Goal: Obtain resource: Download file/media

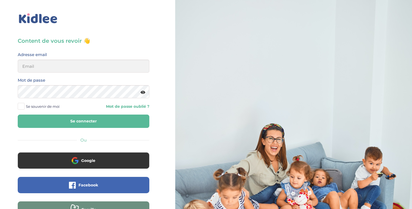
scroll to position [51, 0]
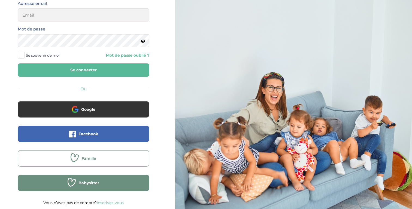
click at [110, 158] on button "Famille" at bounding box center [84, 158] width 132 height 16
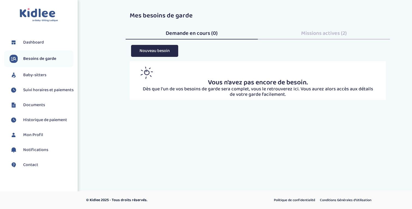
click at [37, 92] on span "Suivi horaires et paiements" at bounding box center [48, 90] width 50 height 7
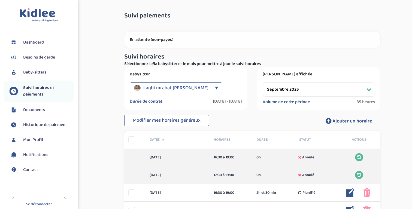
click at [358, 101] on span "35 heures" at bounding box center [365, 101] width 18 height 5
click at [365, 102] on span "35 heures" at bounding box center [365, 101] width 18 height 5
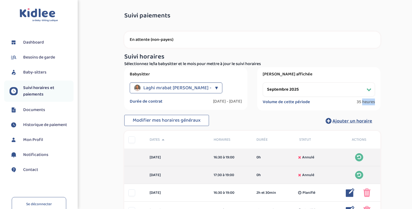
click at [365, 102] on span "35 heures" at bounding box center [365, 101] width 18 height 5
click at [294, 89] on select "Filtrer par mois septembre 2025 octobre 2025 novembre 2025 décembre 2025 janvie…" at bounding box center [318, 90] width 112 height 14
click at [262, 83] on select "Filtrer par mois septembre 2025 octobre 2025 novembre 2025 décembre 2025 janvie…" at bounding box center [318, 90] width 112 height 14
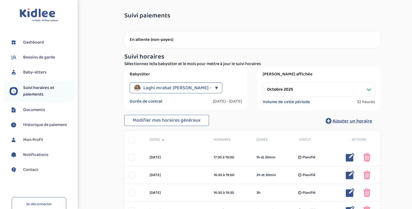
click at [134, 54] on h3 "Suivi horaires" at bounding box center [252, 56] width 256 height 7
click at [152, 53] on h3 "Suivi horaires" at bounding box center [252, 56] width 256 height 7
click at [121, 54] on div "Suivi horaires Filtres Sélectionnez le/la babysitter et le mois pour mettre à j…" at bounding box center [252, 60] width 264 height 14
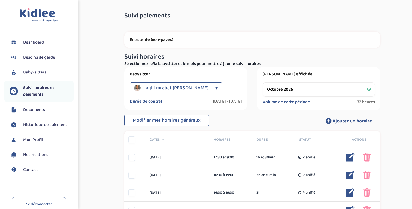
click at [121, 54] on div "Suivi horaires Filtres Sélectionnez le/la babysitter et le mois pour mettre à j…" at bounding box center [252, 60] width 264 height 14
click at [137, 53] on h3 "Suivi horaires" at bounding box center [252, 56] width 256 height 7
click at [128, 54] on h3 "Suivi horaires" at bounding box center [252, 56] width 256 height 7
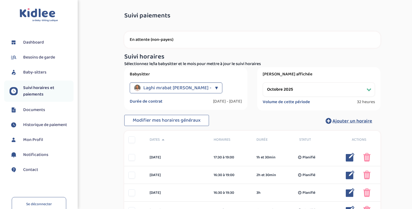
click at [128, 54] on h3 "Suivi horaires" at bounding box center [252, 56] width 256 height 7
click at [143, 53] on h3 "Suivi horaires" at bounding box center [252, 56] width 256 height 7
click at [147, 56] on h3 "Suivi horaires" at bounding box center [252, 56] width 256 height 7
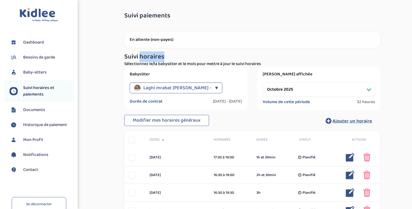
click at [147, 56] on h3 "Suivi horaires" at bounding box center [252, 56] width 256 height 7
click at [173, 54] on h3 "Suivi horaires" at bounding box center [252, 56] width 256 height 7
click at [135, 56] on h3 "Suivi horaires" at bounding box center [252, 56] width 256 height 7
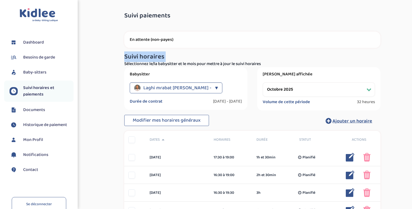
click at [135, 56] on h3 "Suivi horaires" at bounding box center [252, 56] width 256 height 7
click at [160, 56] on h3 "Suivi horaires" at bounding box center [252, 56] width 256 height 7
click at [129, 56] on h3 "Suivi horaires" at bounding box center [252, 56] width 256 height 7
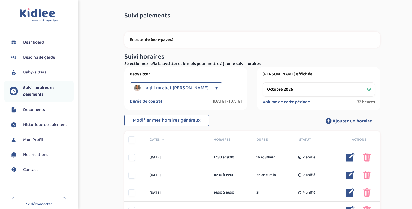
click at [129, 56] on h3 "Suivi horaires" at bounding box center [252, 56] width 256 height 7
click at [157, 56] on h3 "Suivi horaires" at bounding box center [252, 56] width 256 height 7
click at [136, 57] on h3 "Suivi horaires" at bounding box center [252, 56] width 256 height 7
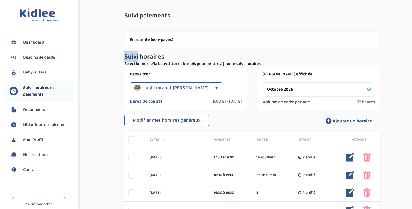
click at [136, 57] on h3 "Suivi horaires" at bounding box center [252, 56] width 256 height 7
click at [153, 57] on h3 "Suivi horaires" at bounding box center [252, 56] width 256 height 7
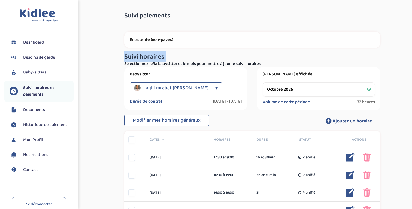
click at [170, 54] on h3 "Suivi horaires" at bounding box center [252, 56] width 256 height 7
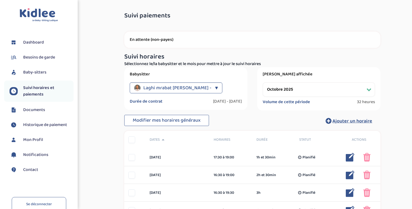
click at [127, 60] on h3 "Suivi horaires" at bounding box center [252, 56] width 256 height 7
click at [144, 56] on h3 "Suivi horaires" at bounding box center [252, 56] width 256 height 7
click at [284, 86] on select "Filtrer par mois septembre 2025 octobre 2025 novembre 2025 décembre 2025 janvie…" at bounding box center [318, 90] width 112 height 14
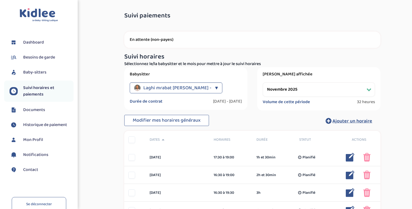
click at [262, 83] on select "Filtrer par mois septembre 2025 octobre 2025 novembre 2025 décembre 2025 janvie…" at bounding box center [318, 90] width 112 height 14
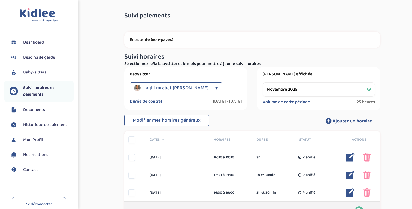
click at [303, 91] on select "Filtrer par mois septembre 2025 octobre 2025 novembre 2025 décembre 2025 janvie…" at bounding box center [318, 90] width 112 height 14
select select "décembre 2025"
click at [262, 83] on select "Filtrer par mois septembre 2025 octobre 2025 novembre 2025 décembre 2025 janvie…" at bounding box center [318, 90] width 112 height 14
click at [36, 42] on span "Dashboard" at bounding box center [33, 42] width 21 height 7
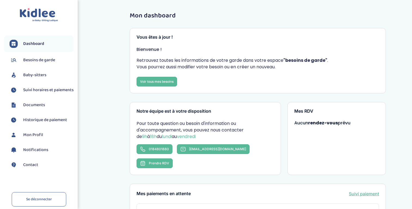
click at [37, 108] on span "Documents" at bounding box center [34, 105] width 22 height 7
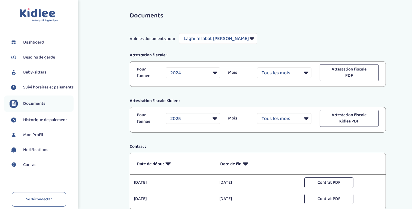
select select "25452"
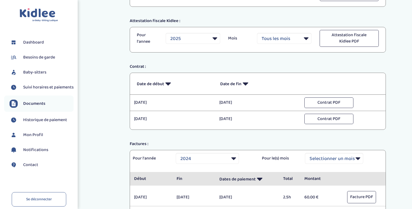
scroll to position [81, 0]
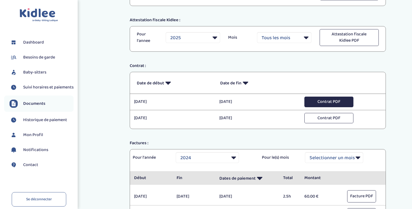
click at [323, 102] on button "Contrat PDF" at bounding box center [328, 102] width 49 height 11
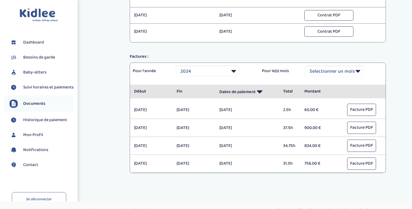
scroll to position [178, 0]
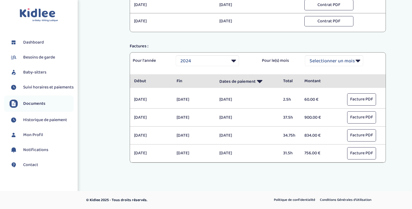
click at [182, 119] on p "[DATE]" at bounding box center [193, 117] width 34 height 7
click at [195, 117] on p "[DATE]" at bounding box center [193, 117] width 34 height 7
click at [330, 57] on select "Selectionner un mois Tout [PERSON_NAME] Mars [PERSON_NAME] Juin Juillet Août Se…" at bounding box center [334, 60] width 58 height 11
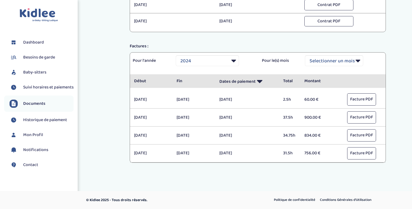
click at [307, 154] on p "756.00 €" at bounding box center [321, 153] width 34 height 7
click at [311, 135] on p "834.00 €" at bounding box center [321, 135] width 34 height 7
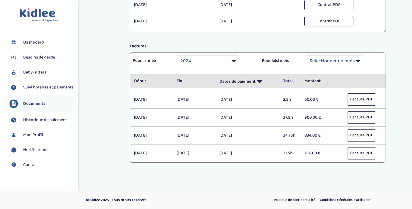
click at [311, 135] on p "834.00 €" at bounding box center [321, 135] width 34 height 7
click at [311, 118] on p "900.00 €" at bounding box center [321, 117] width 34 height 7
click at [319, 117] on p "900.00 €" at bounding box center [321, 117] width 34 height 7
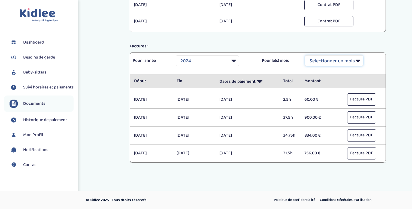
click at [323, 59] on select "Selectionner un mois Tout [PERSON_NAME] Mars [PERSON_NAME] Juin Juillet Août Se…" at bounding box center [334, 60] width 58 height 11
click at [195, 59] on select "Selectionner une année 2021 2021 2021 2021 2021 2021 2021 2021 2021 2021 2021 2…" at bounding box center [207, 60] width 63 height 11
select select "2025"
click at [176, 55] on select "Selectionner une année 2021 2021 2021 2021 2021 2021 2021 2021 2021 2021 2021 2…" at bounding box center [207, 60] width 63 height 11
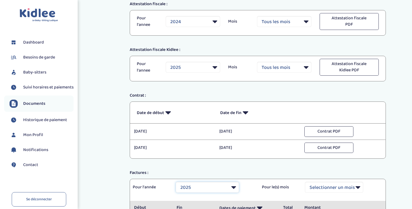
scroll to position [86, 0]
